Goal: Information Seeking & Learning: Learn about a topic

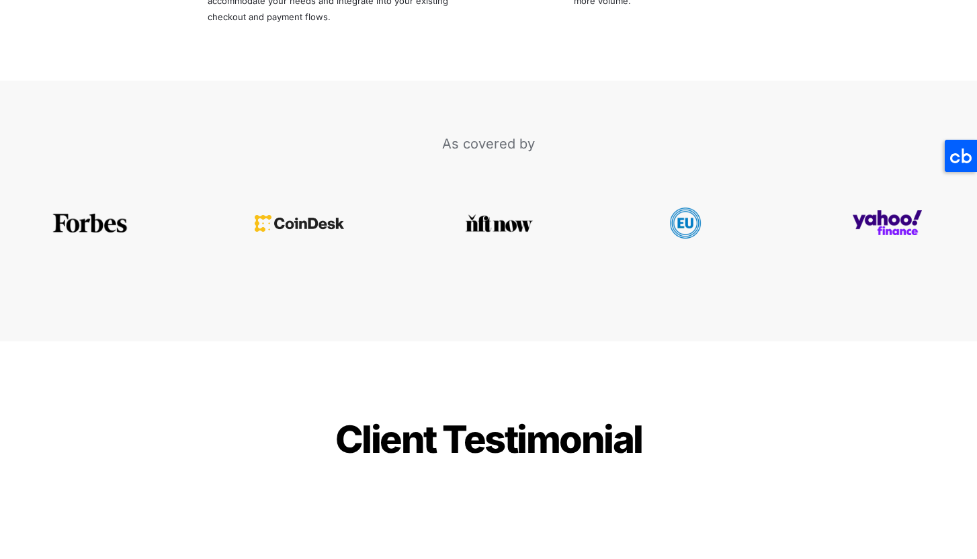
scroll to position [2826, 0]
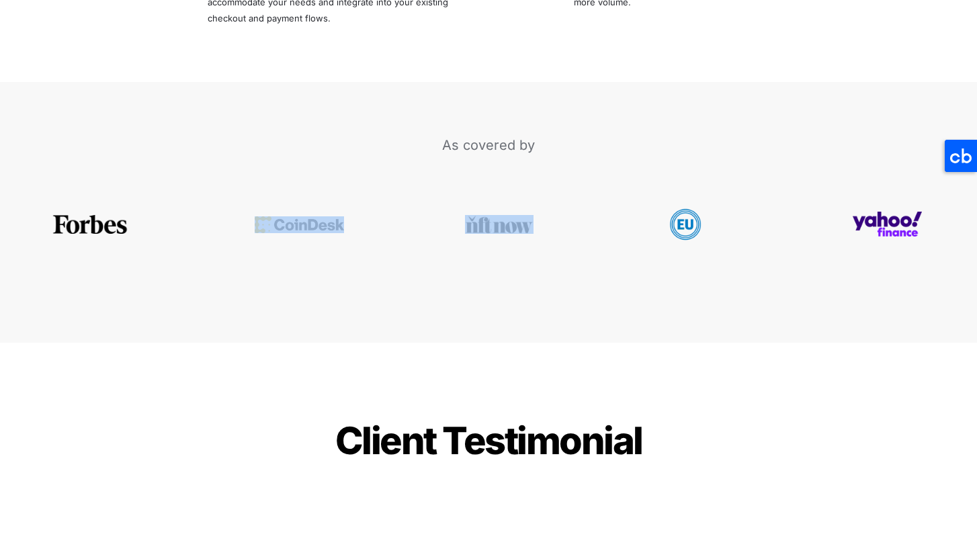
drag, startPoint x: 556, startPoint y: 181, endPoint x: 395, endPoint y: 179, distance: 161.2
click at [395, 179] on div at bounding box center [488, 224] width 977 height 134
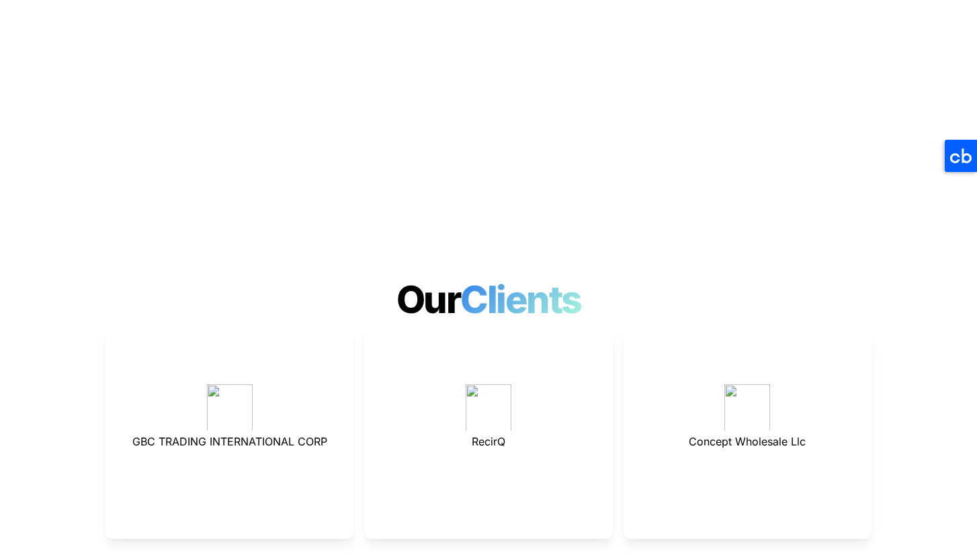
scroll to position [3389, 0]
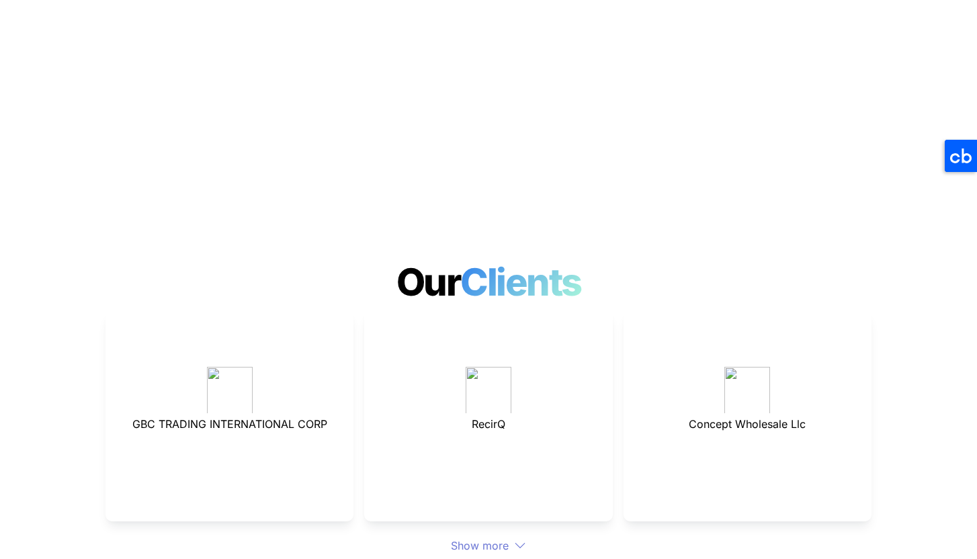
click at [189, 254] on h1 "Our Clients" at bounding box center [488, 282] width 977 height 56
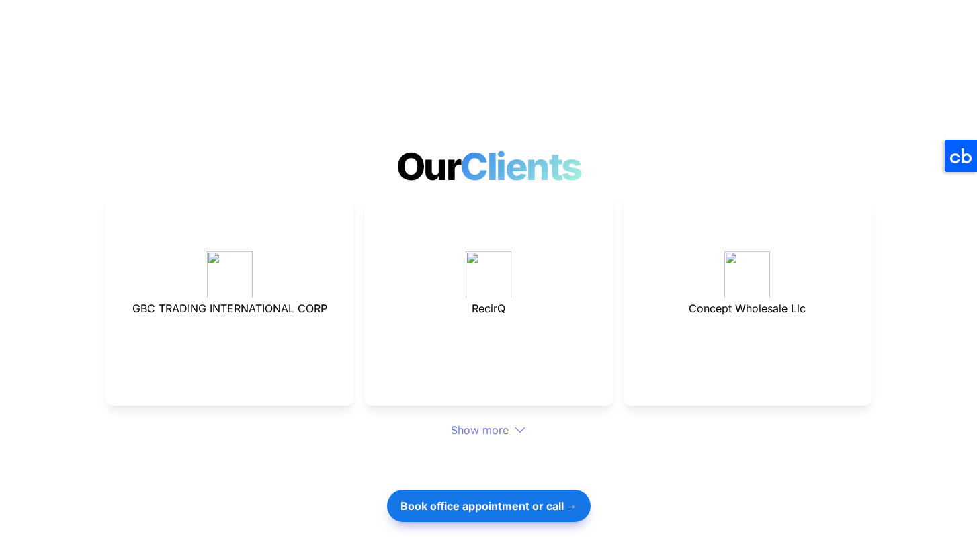
scroll to position [3501, 0]
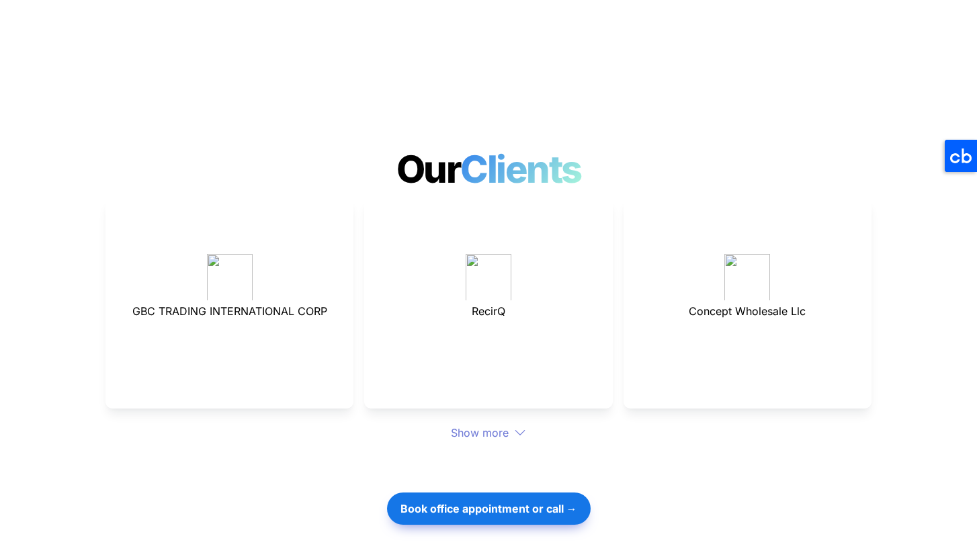
click at [491, 425] on div "Show more" at bounding box center [488, 433] width 766 height 16
click at [505, 425] on div "Show more" at bounding box center [488, 433] width 766 height 16
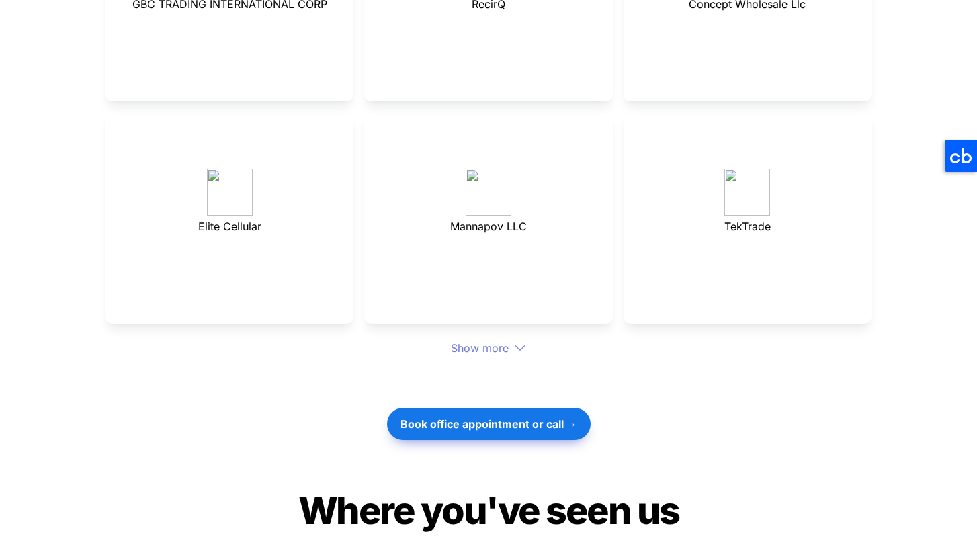
scroll to position [3778, 0]
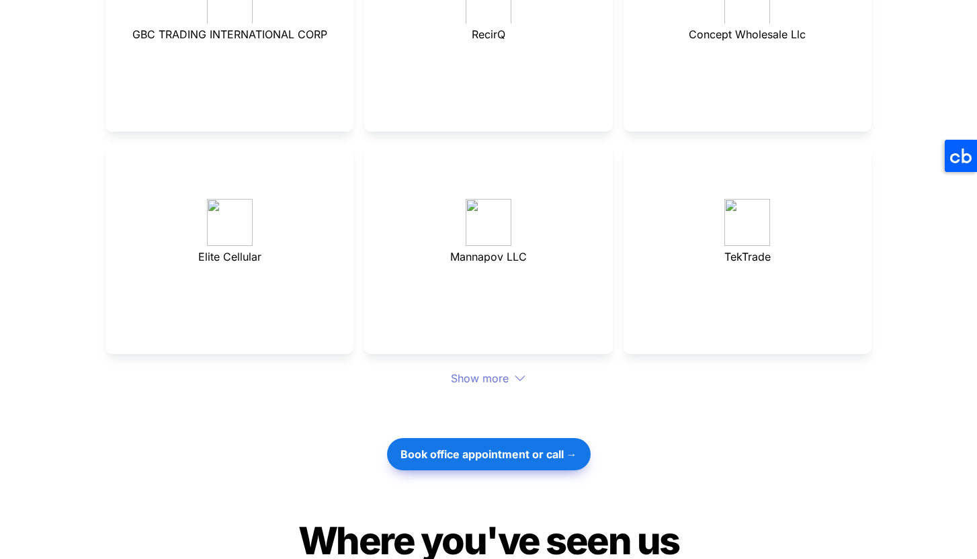
click at [501, 370] on div "Show more" at bounding box center [488, 378] width 766 height 16
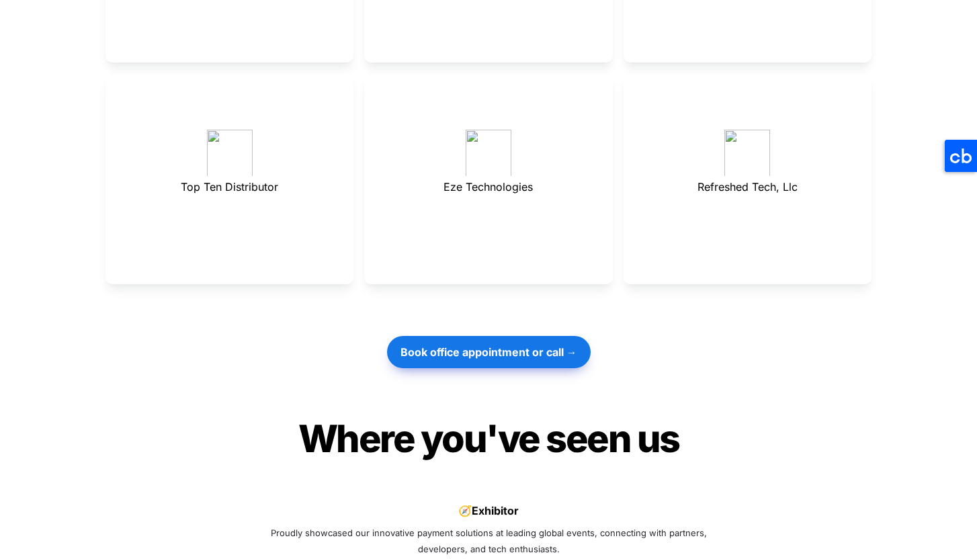
scroll to position [4058, 0]
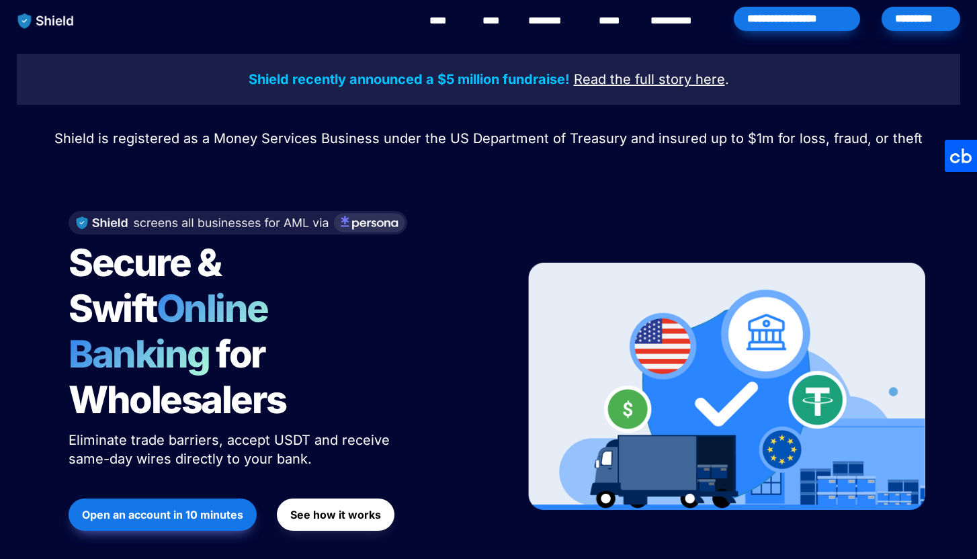
click at [444, 18] on link "****" at bounding box center [444, 21] width 30 height 16
click at [603, 22] on link "****" at bounding box center [614, 21] width 30 height 16
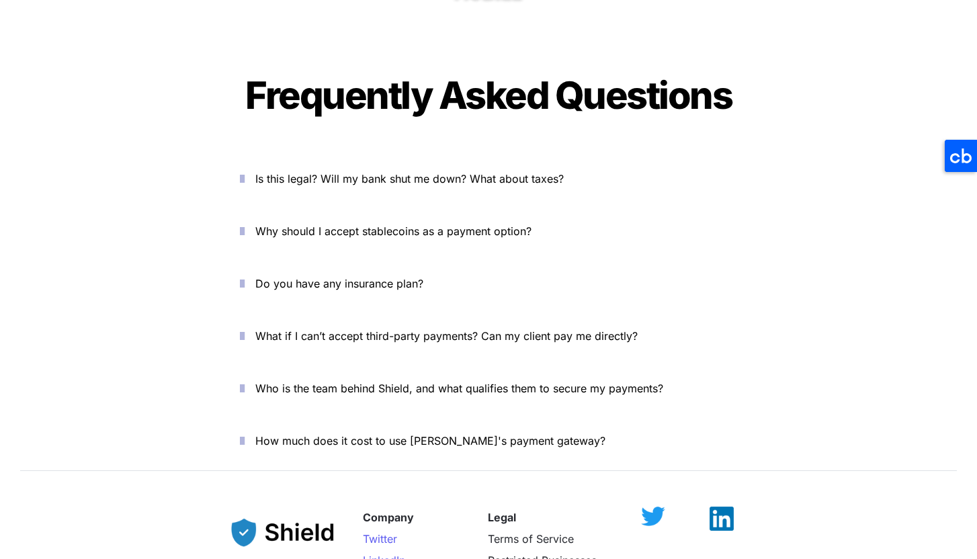
scroll to position [4493, 0]
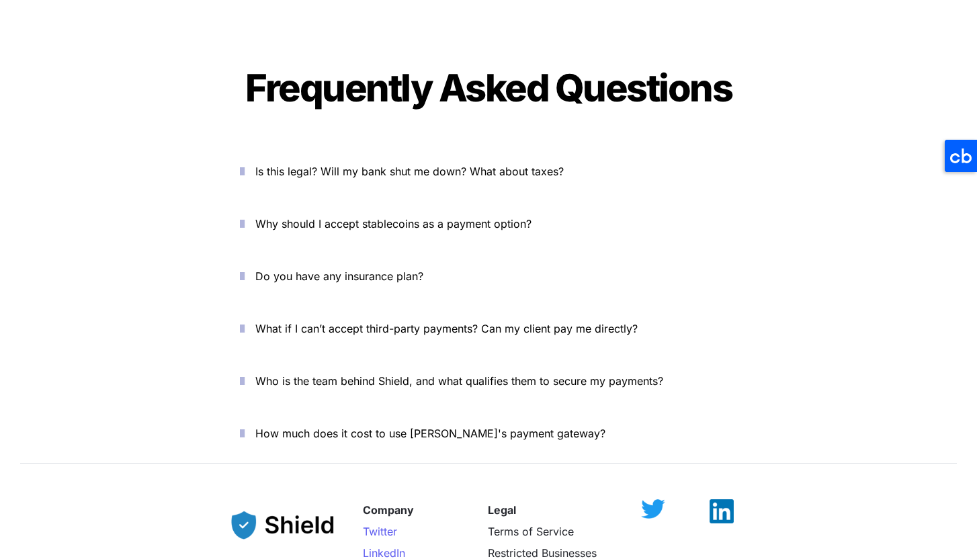
click at [603, 150] on button "Is this legal? Will my bank shut me down? What about taxes?" at bounding box center [488, 171] width 537 height 42
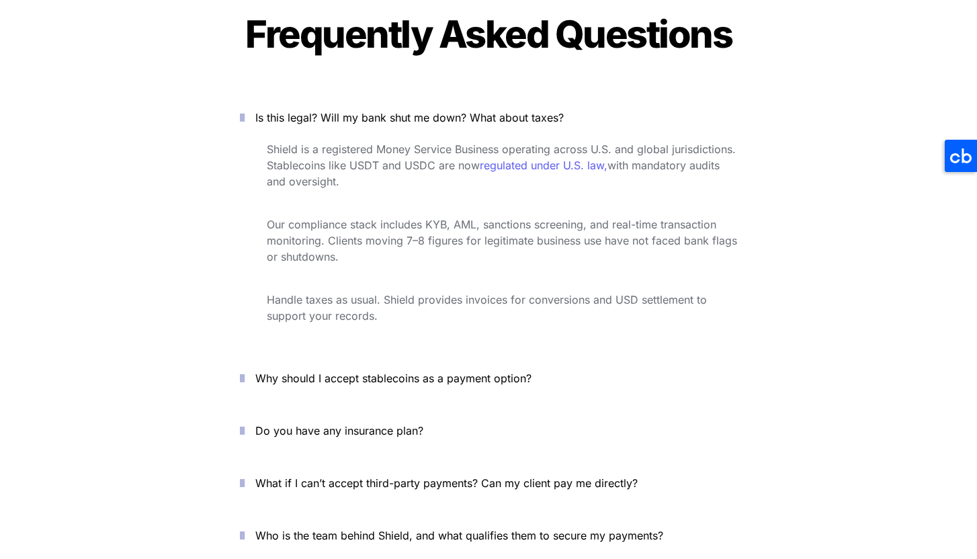
scroll to position [4548, 0]
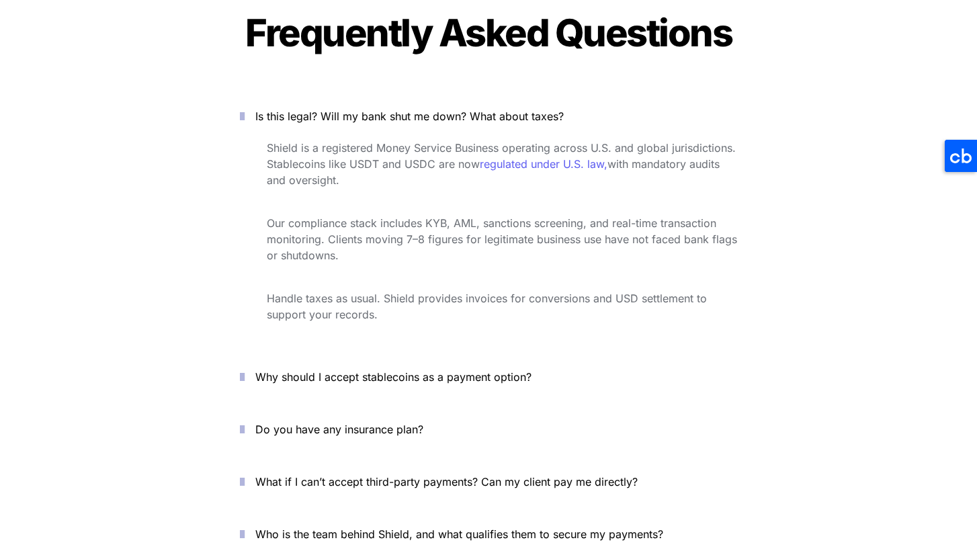
click at [445, 366] on p "Why should I accept stablecoins as a payment option?" at bounding box center [496, 376] width 482 height 21
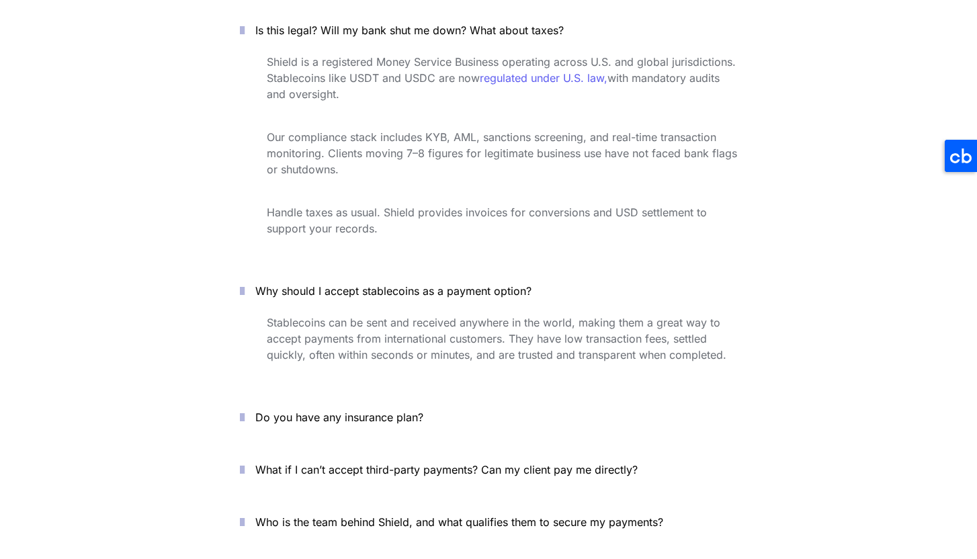
scroll to position [4663, 0]
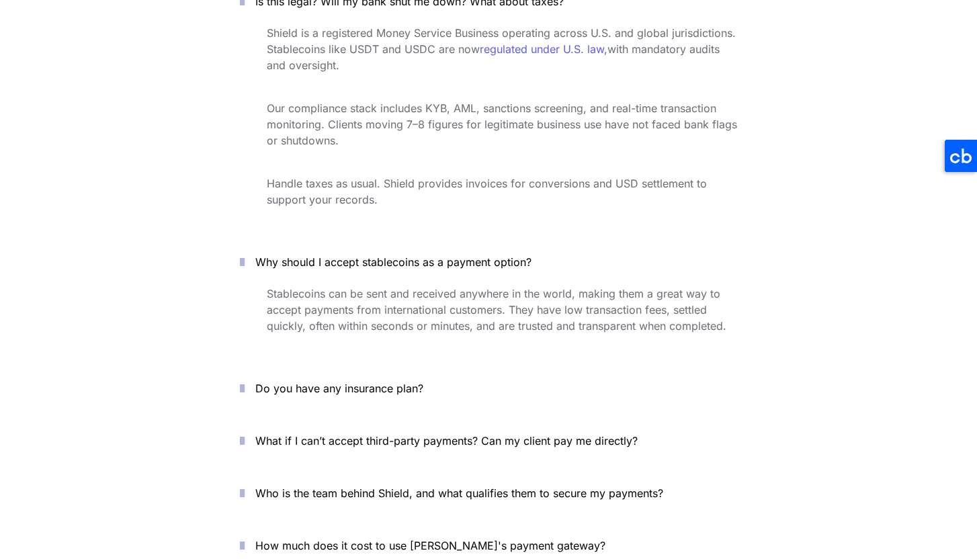
click at [438, 378] on p "Do you have any insurance plan?" at bounding box center [496, 388] width 482 height 21
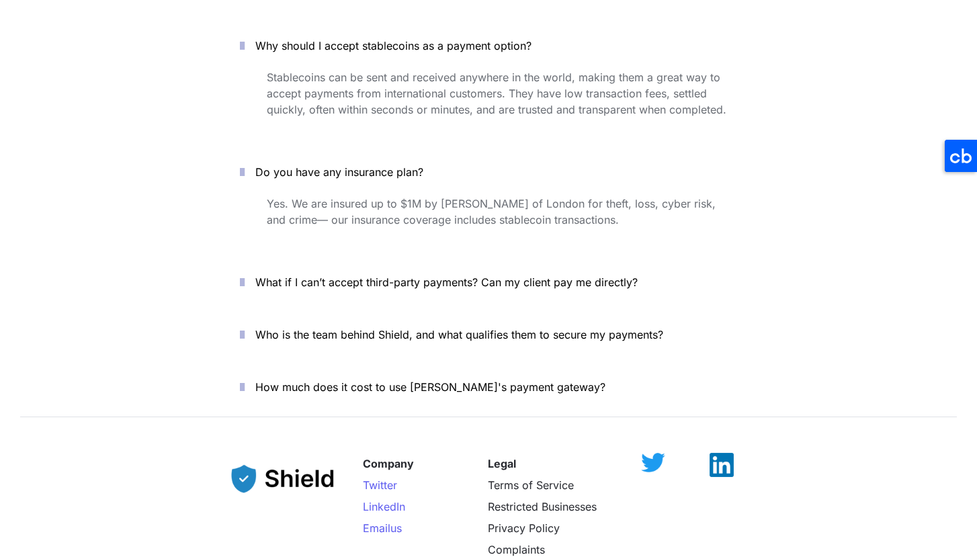
scroll to position [4908, 0]
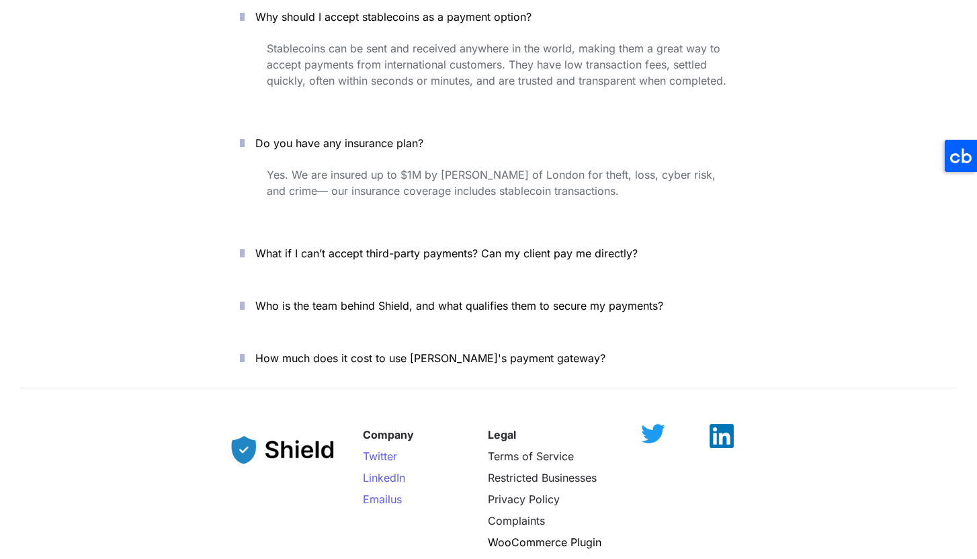
click at [401, 243] on p "What if I can’t accept third-party payments? Can my client pay me directly?" at bounding box center [496, 253] width 482 height 21
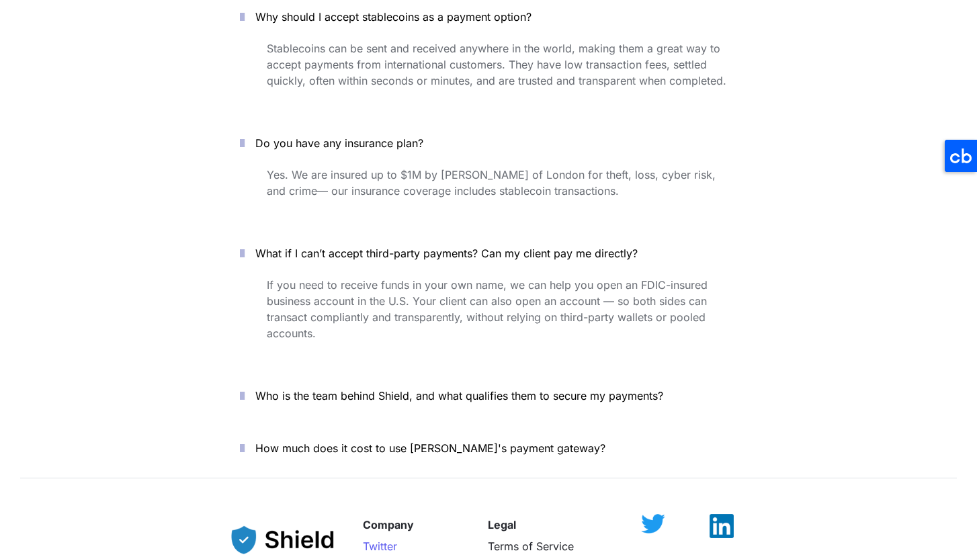
click at [426, 385] on p "Who is the team behind Shield, and what qualifies them to secure my payments?" at bounding box center [496, 395] width 482 height 21
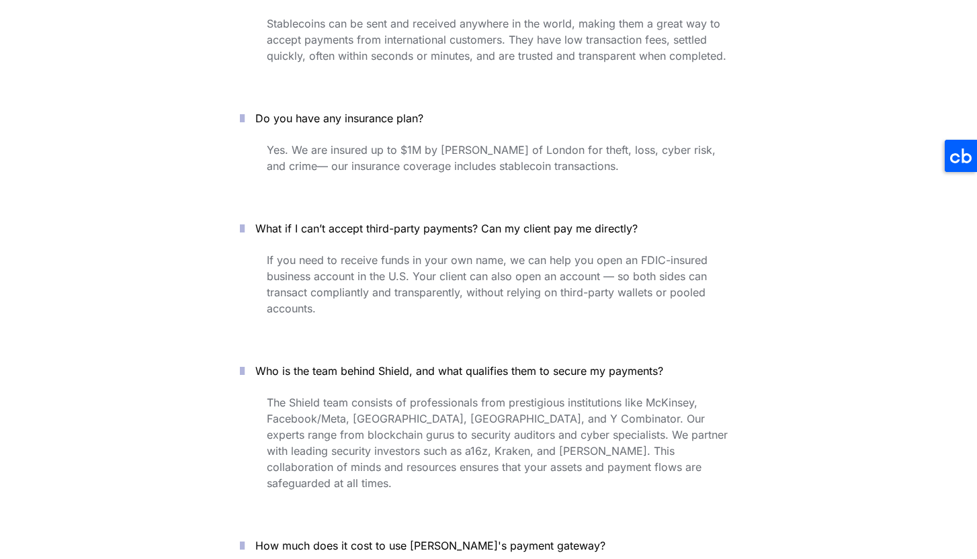
scroll to position [4972, 0]
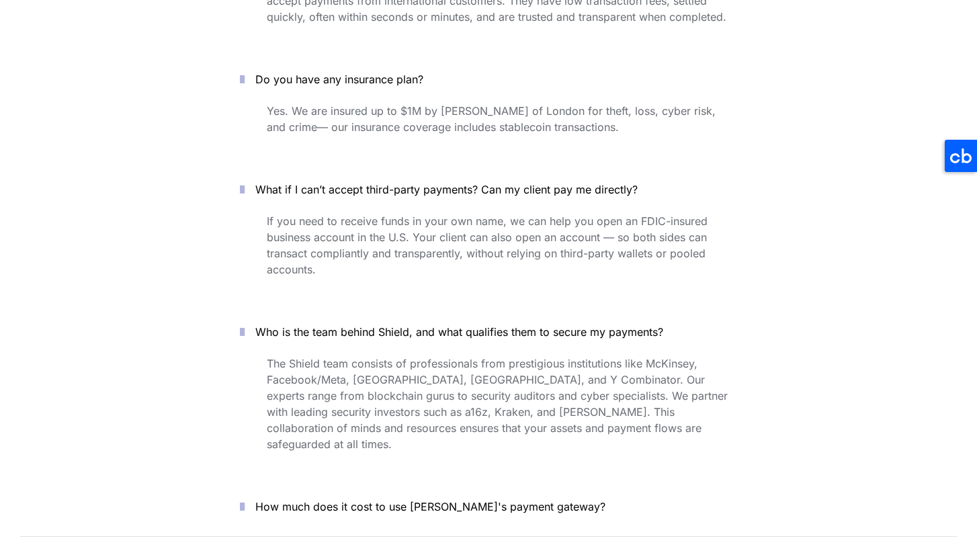
click at [432, 500] on span "How much does it cost to use [PERSON_NAME]'s payment gateway?" at bounding box center [430, 506] width 350 height 13
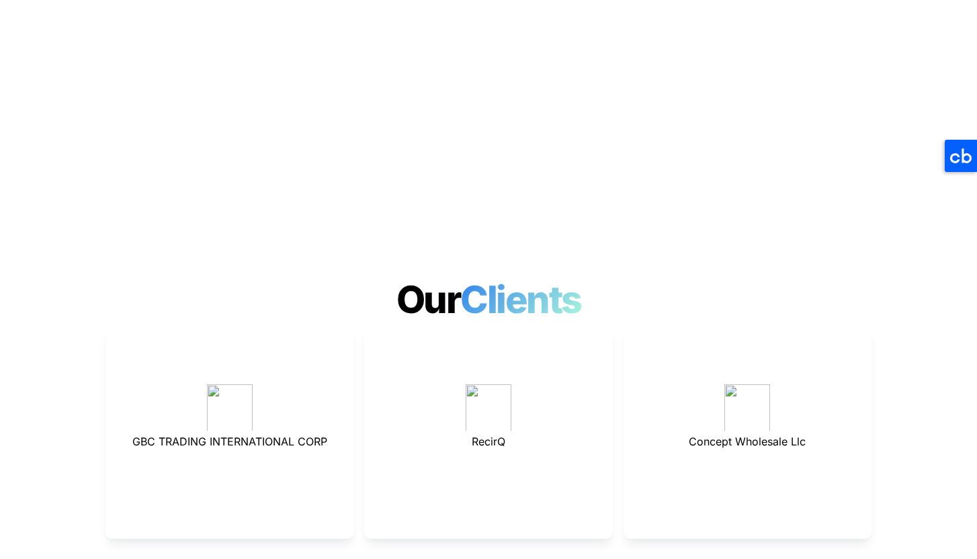
scroll to position [3403, 0]
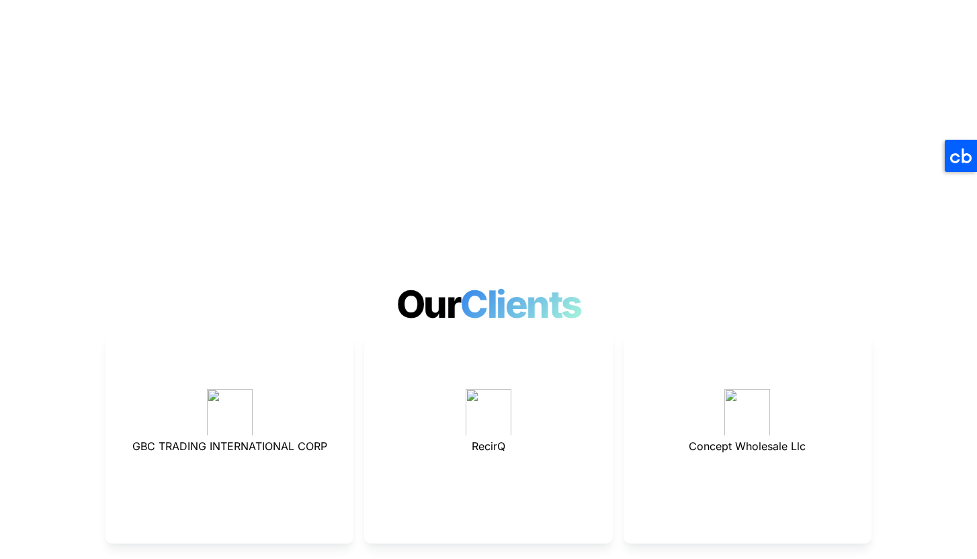
click at [476, 558] on div "Show more" at bounding box center [488, 568] width 766 height 16
click at [662, 412] on div "Concept Wholesale Llc" at bounding box center [747, 439] width 248 height 212
click at [737, 367] on p at bounding box center [747, 377] width 214 height 21
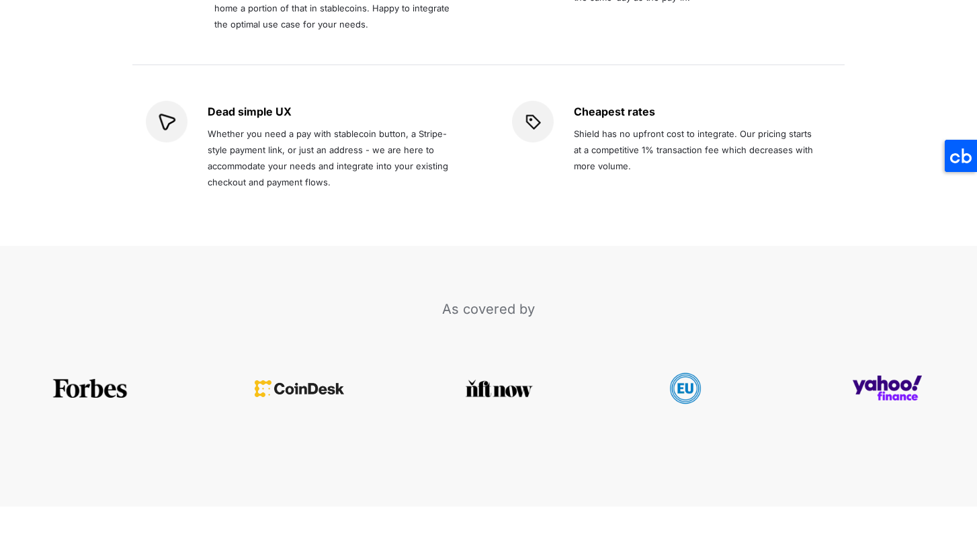
scroll to position [2570, 0]
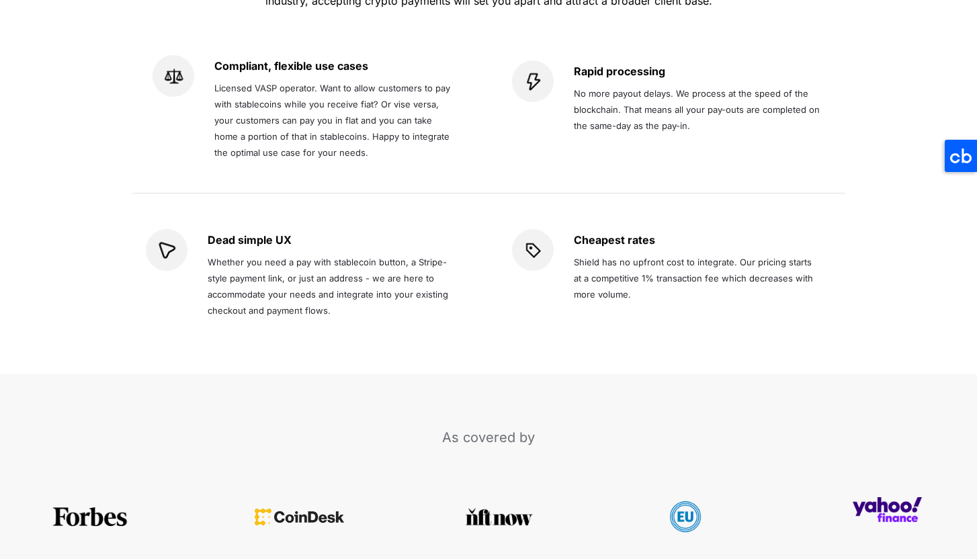
click at [868, 497] on img at bounding box center [887, 509] width 69 height 25
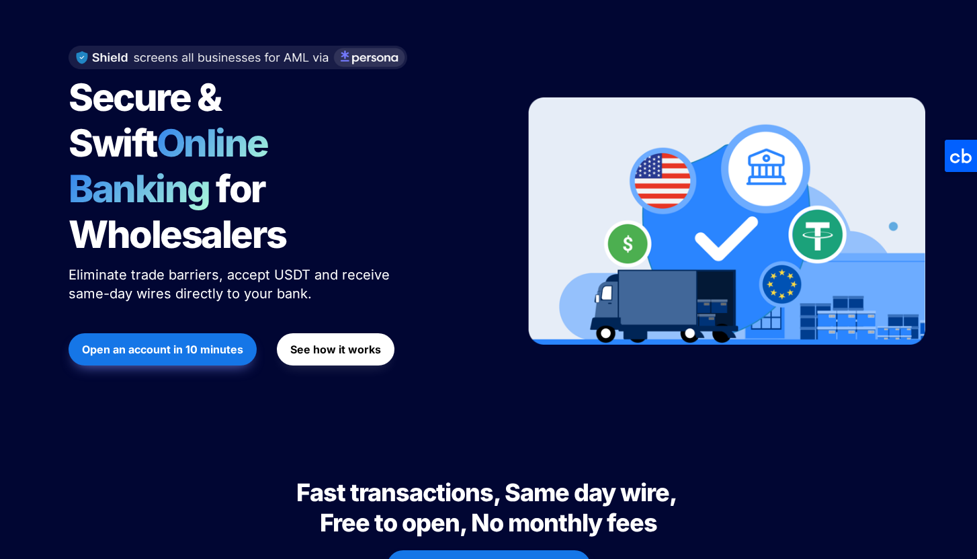
scroll to position [0, 0]
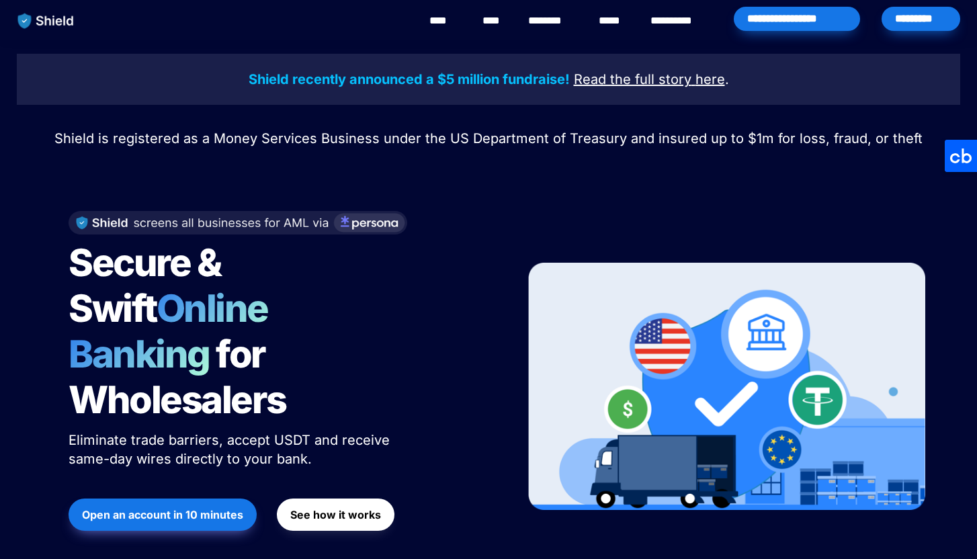
click at [614, 19] on link "****" at bounding box center [614, 21] width 30 height 16
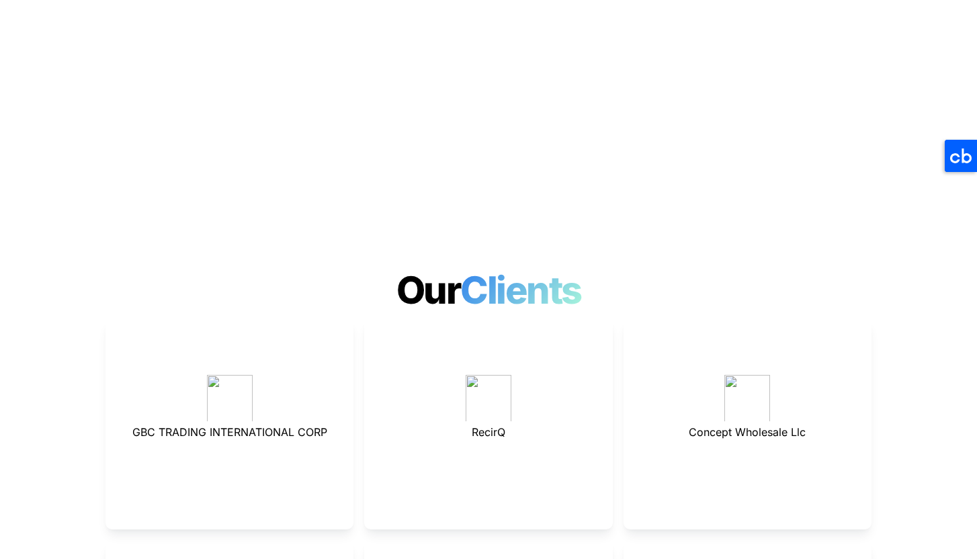
scroll to position [3077, 0]
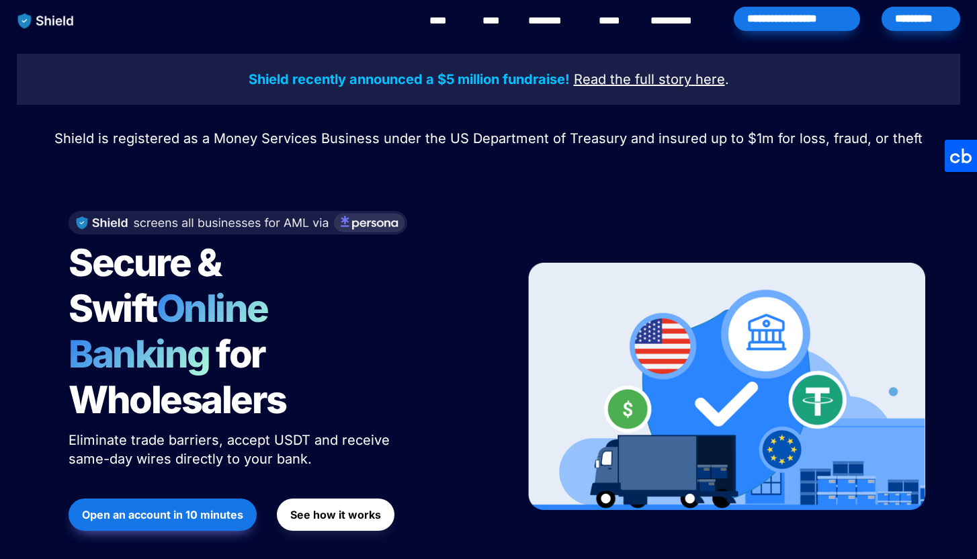
click at [36, 5] on link "main navigation" at bounding box center [47, 21] width 95 height 42
